Goal: Task Accomplishment & Management: Manage account settings

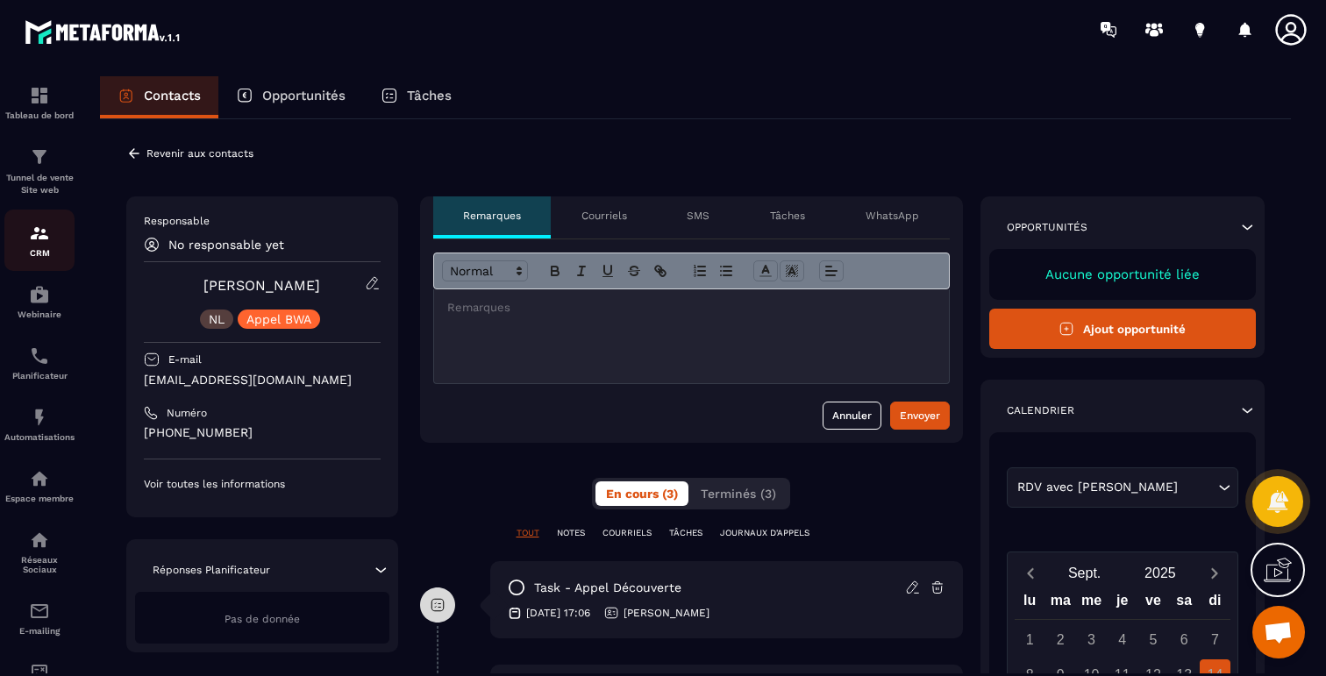
click at [51, 260] on link "CRM" at bounding box center [39, 240] width 70 height 61
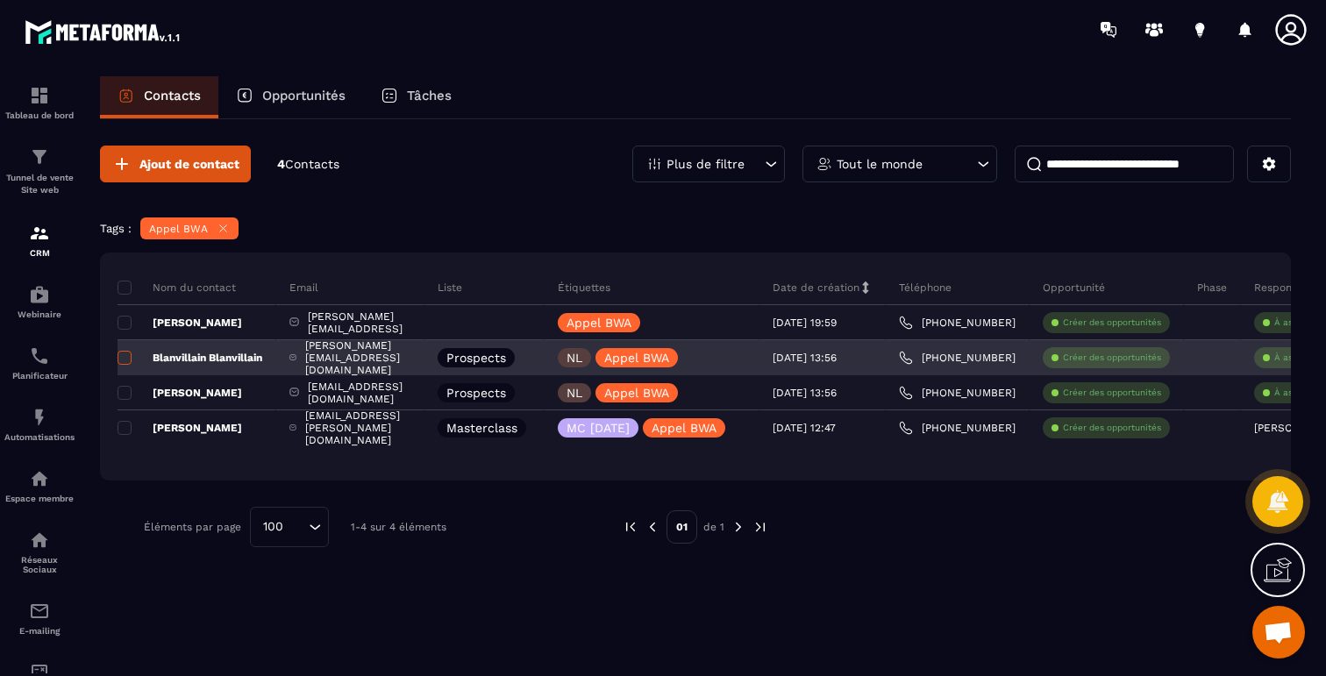
click at [130, 360] on span at bounding box center [125, 358] width 14 height 14
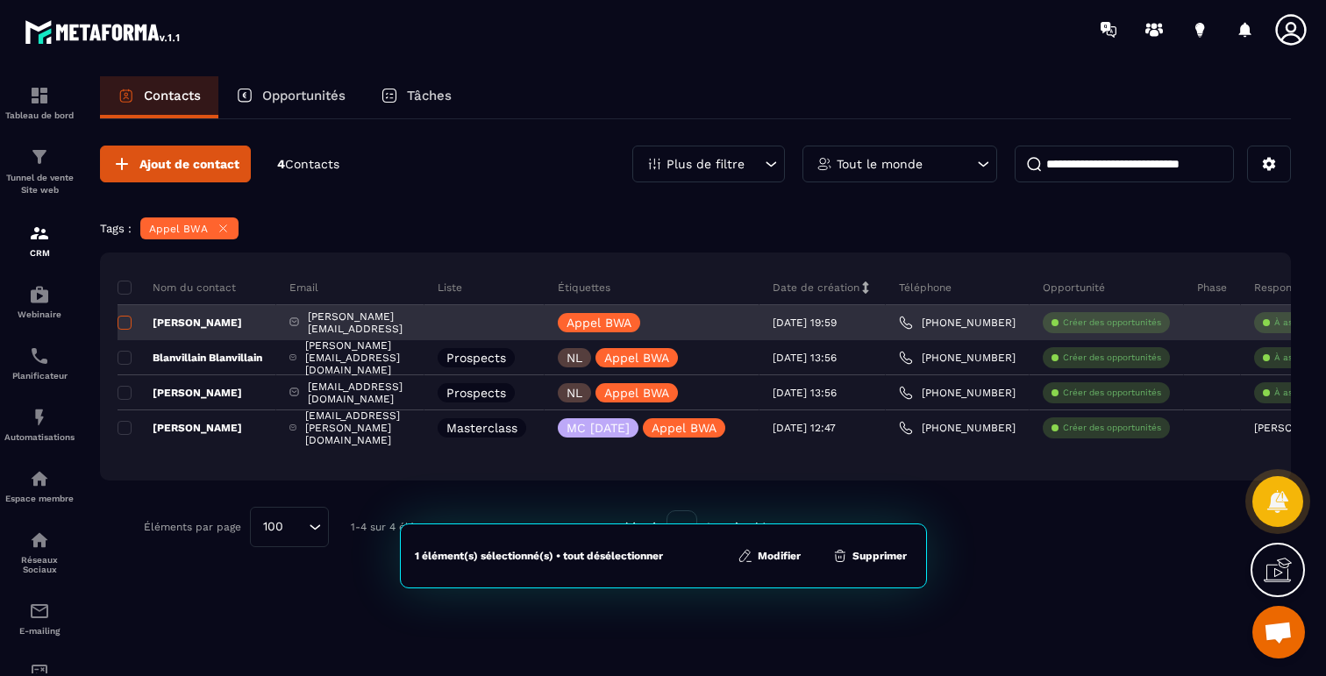
click at [128, 324] on span at bounding box center [125, 323] width 14 height 14
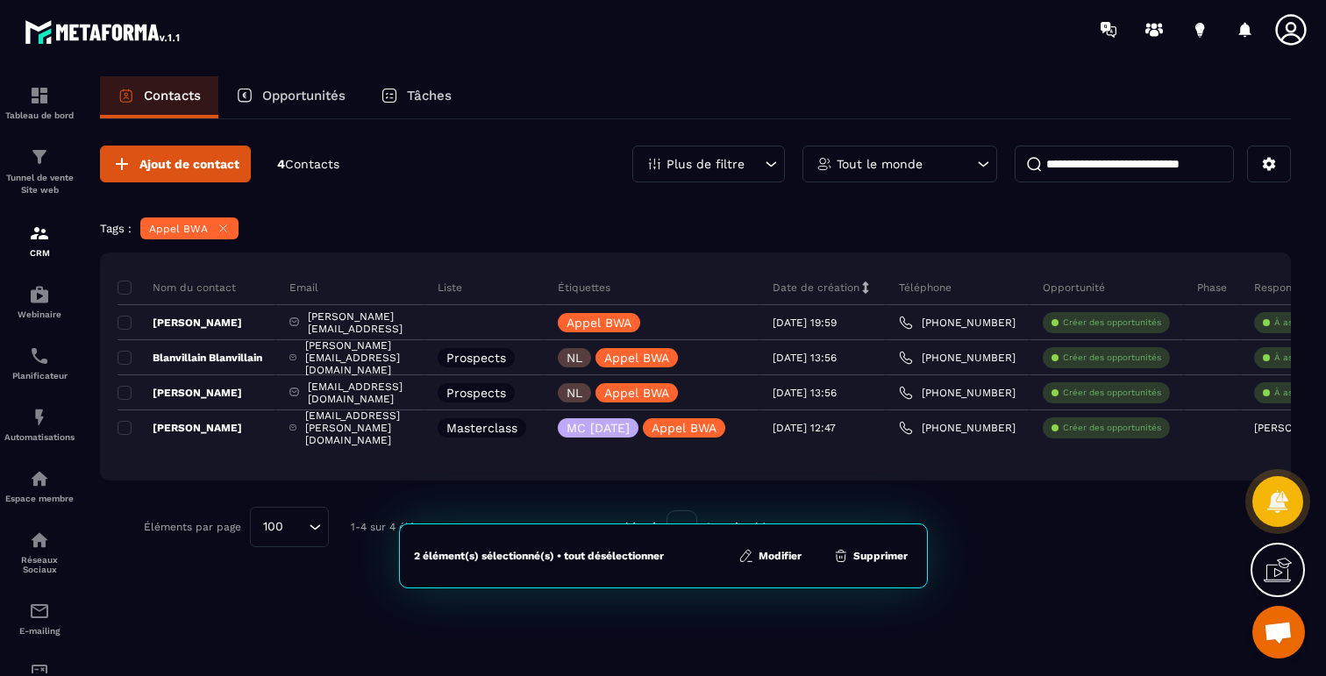
click at [769, 554] on button "Modifier" at bounding box center [770, 556] width 74 height 18
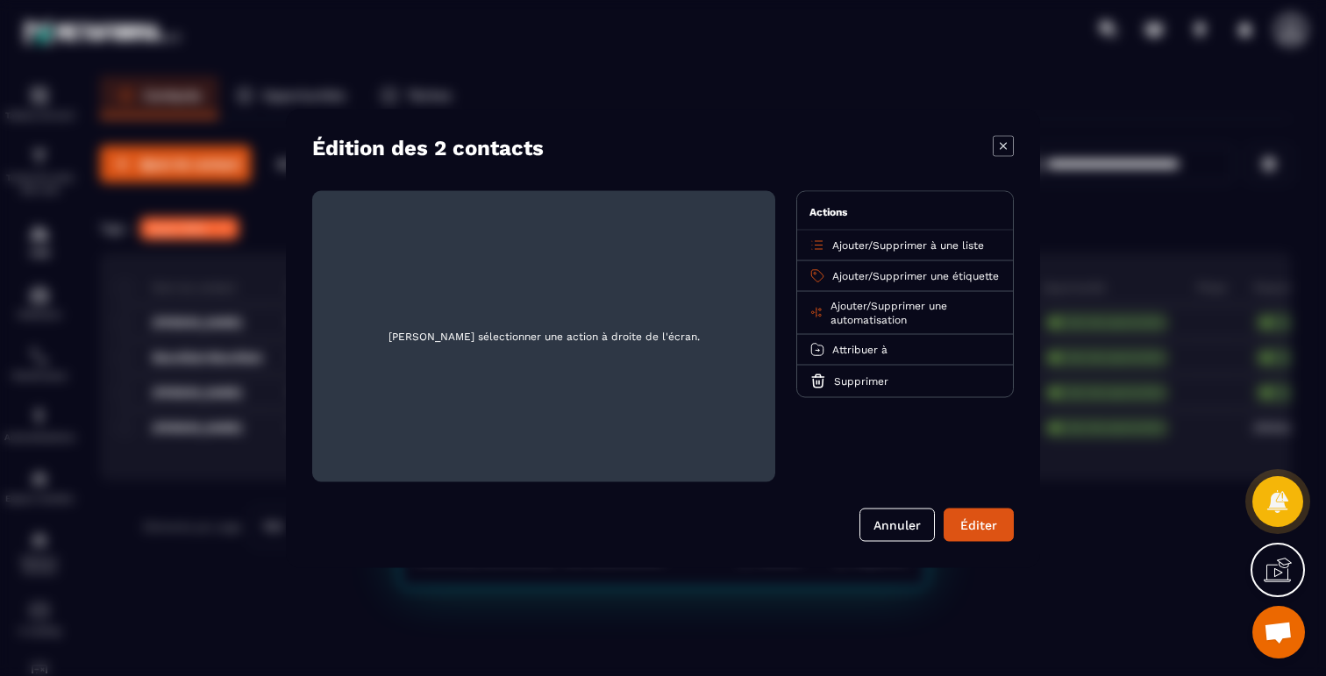
click at [905, 274] on span "Supprimer une étiquette" at bounding box center [936, 275] width 126 height 12
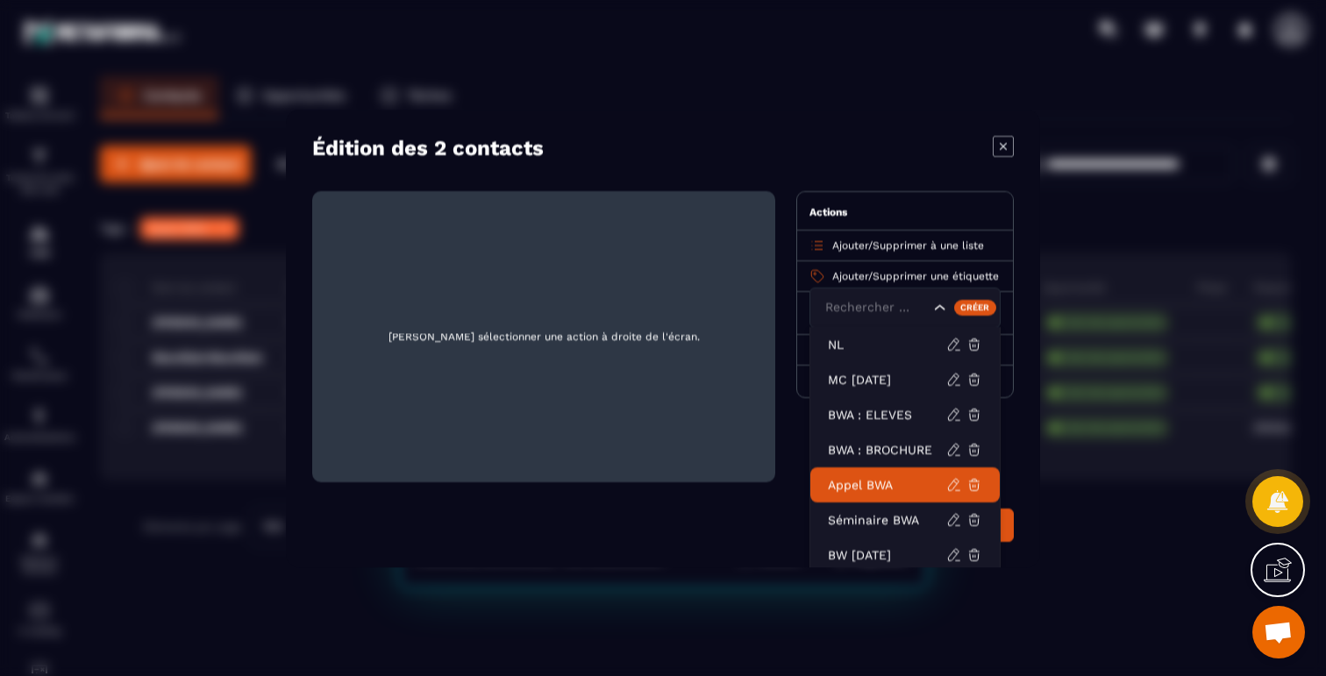
click at [895, 481] on p "Appel BWA" at bounding box center [887, 484] width 118 height 18
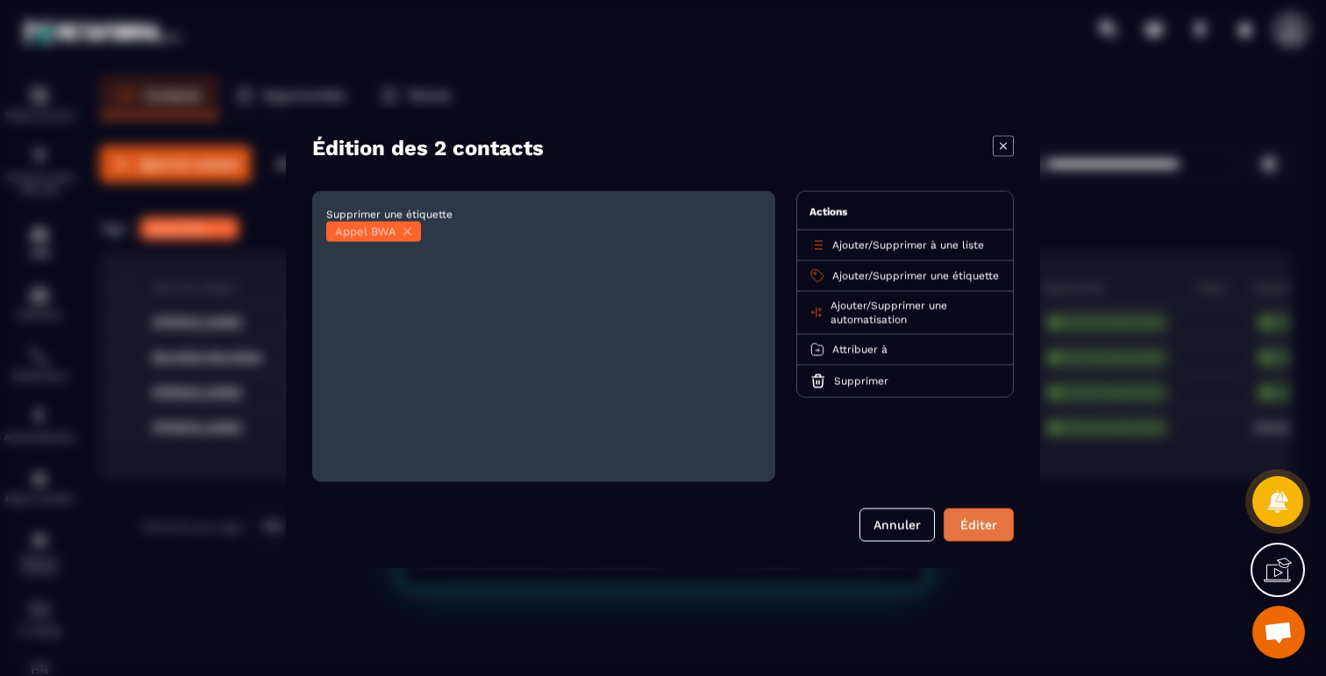
click at [972, 520] on button "Éditer" at bounding box center [979, 524] width 70 height 33
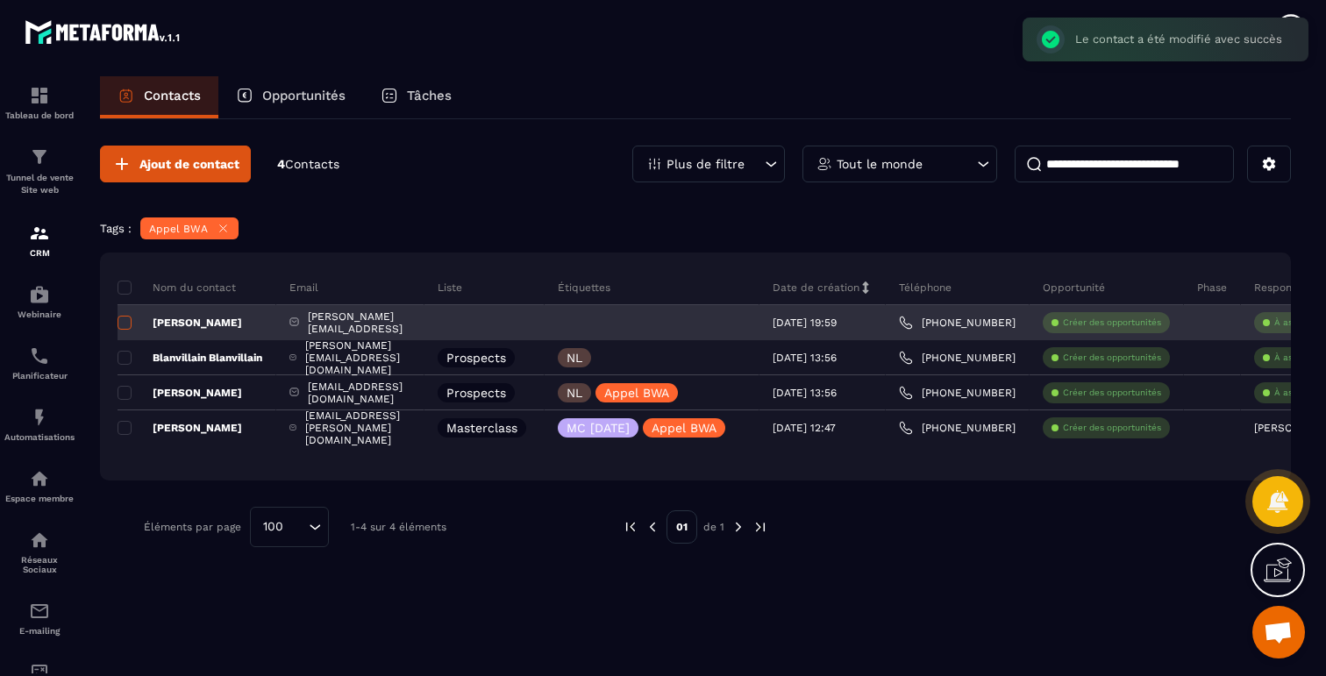
click at [125, 320] on span at bounding box center [125, 323] width 14 height 14
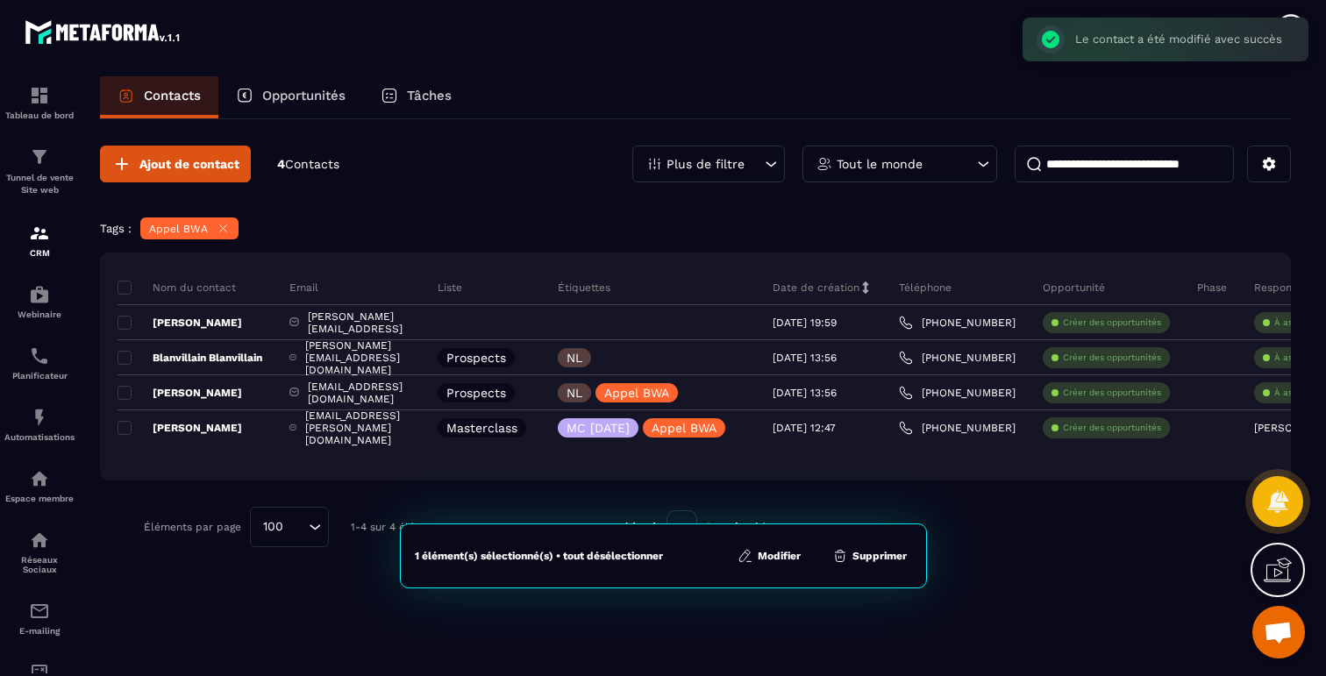
click at [889, 559] on button "Supprimer" at bounding box center [869, 556] width 85 height 18
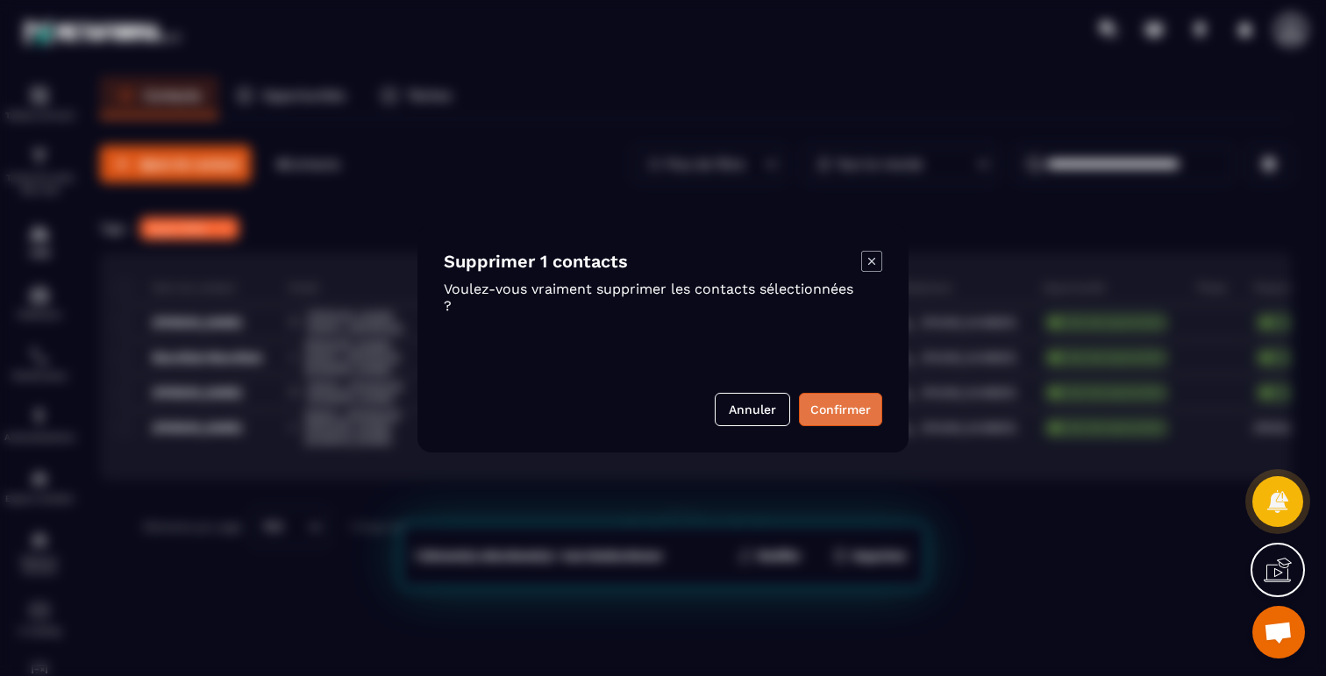
click at [836, 411] on button "Confirmer" at bounding box center [840, 409] width 83 height 33
